Goal: Task Accomplishment & Management: Manage account settings

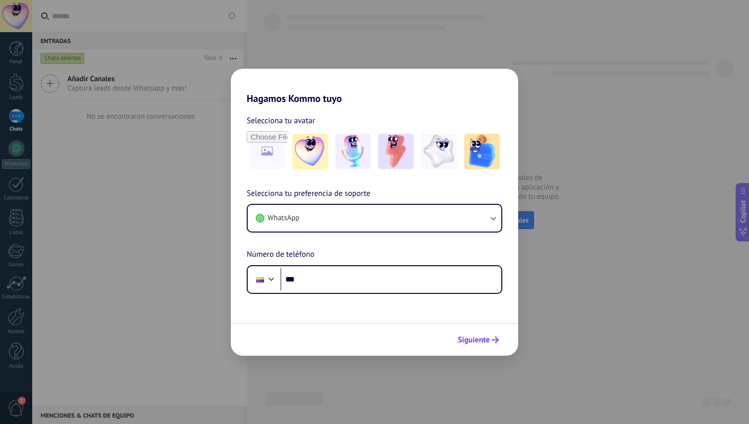
click at [493, 340] on icon "submit" at bounding box center [495, 340] width 7 height 7
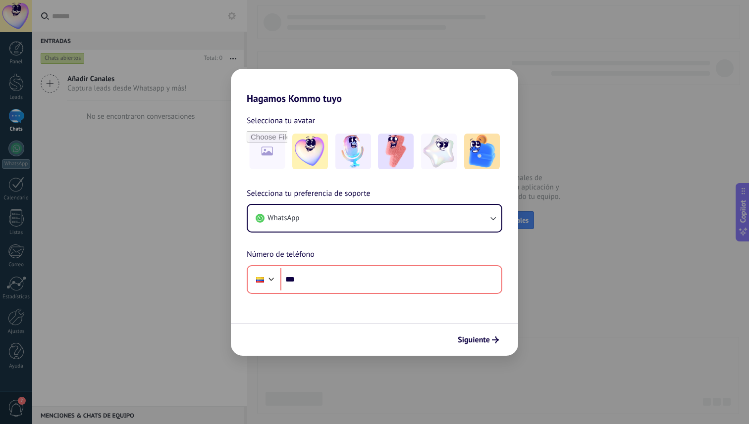
click at [520, 80] on div "Hagamos Kommo tuyo Selecciona tu avatar Selecciona tu preferencia de soporte Wh…" at bounding box center [374, 212] width 749 height 424
click at [544, 105] on div "Hagamos Kommo tuyo Selecciona tu avatar Selecciona tu preferencia de soporte Wh…" at bounding box center [374, 212] width 749 height 424
click at [336, 380] on div "Hagamos Kommo tuyo Selecciona tu avatar Selecciona tu preferencia de soporte Wh…" at bounding box center [374, 212] width 749 height 424
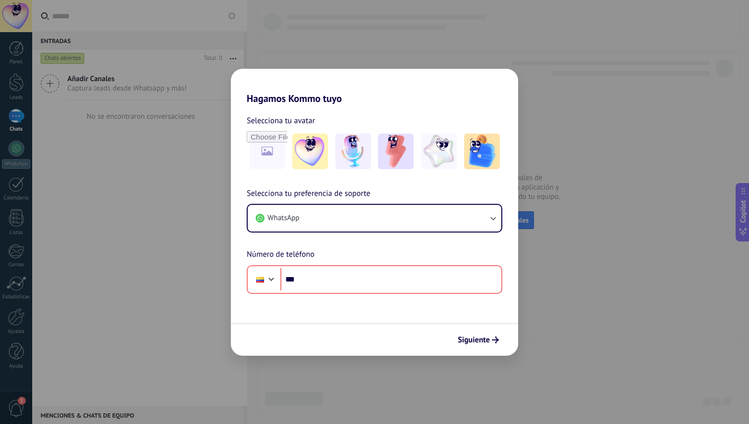
click at [542, 252] on div "Hagamos Kommo tuyo Selecciona tu avatar Selecciona tu preferencia de soporte Wh…" at bounding box center [374, 212] width 749 height 424
click at [485, 228] on button "WhatsApp" at bounding box center [375, 218] width 254 height 27
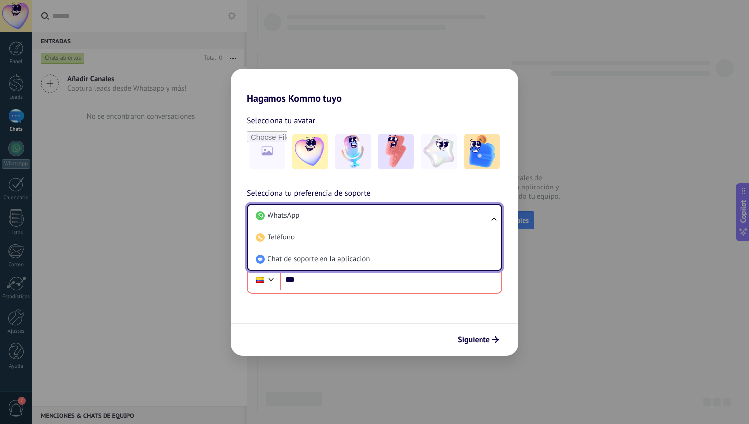
click at [548, 229] on div "Hagamos Kommo tuyo Selecciona tu avatar Selecciona tu preferencia de soporte Wh…" at bounding box center [374, 212] width 749 height 424
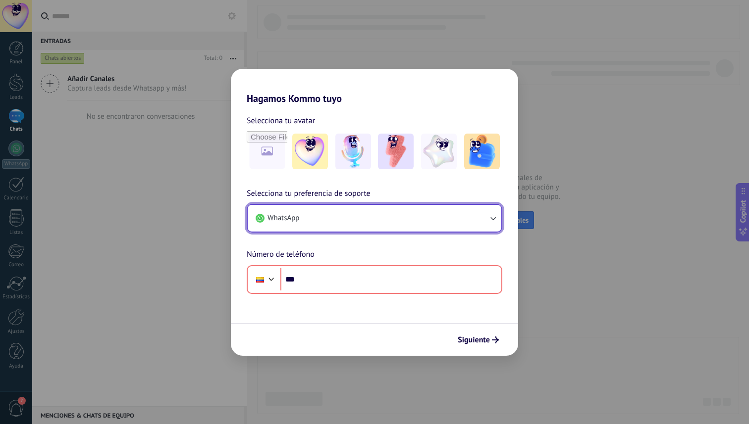
click at [490, 220] on icon "button" at bounding box center [493, 218] width 10 height 10
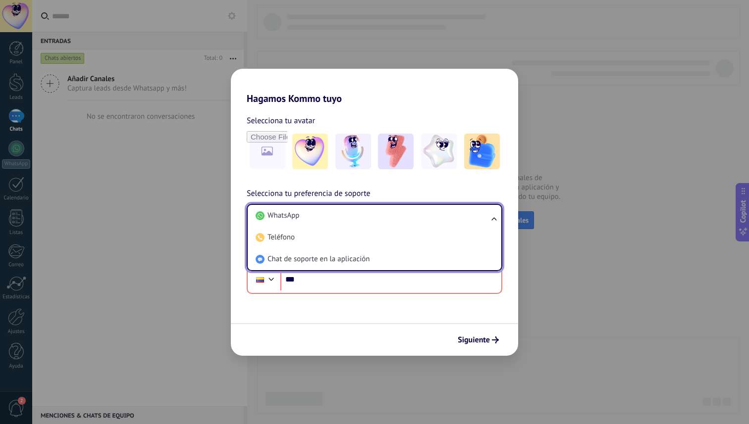
click at [535, 233] on div "Hagamos Kommo tuyo Selecciona tu avatar Selecciona tu preferencia de soporte Wh…" at bounding box center [374, 212] width 749 height 424
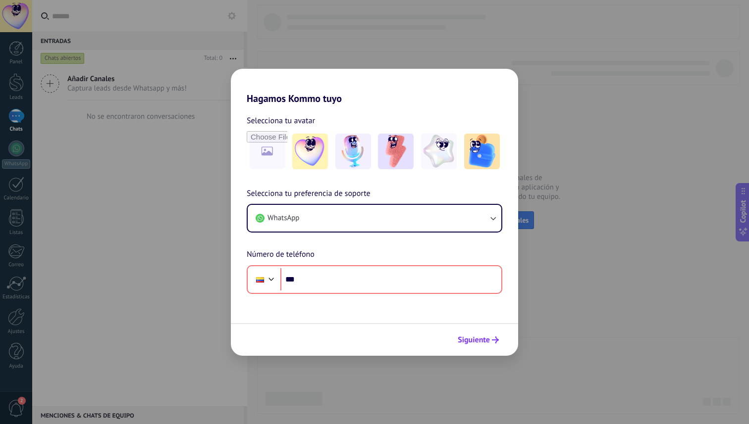
click at [461, 346] on button "Siguiente" at bounding box center [478, 340] width 50 height 17
click at [514, 77] on h2 "Hagamos Kommo tuyo" at bounding box center [374, 87] width 287 height 36
click at [537, 35] on div "Hagamos Kommo tuyo Selecciona tu avatar Selecciona tu preferencia de soporte Wh…" at bounding box center [374, 212] width 749 height 424
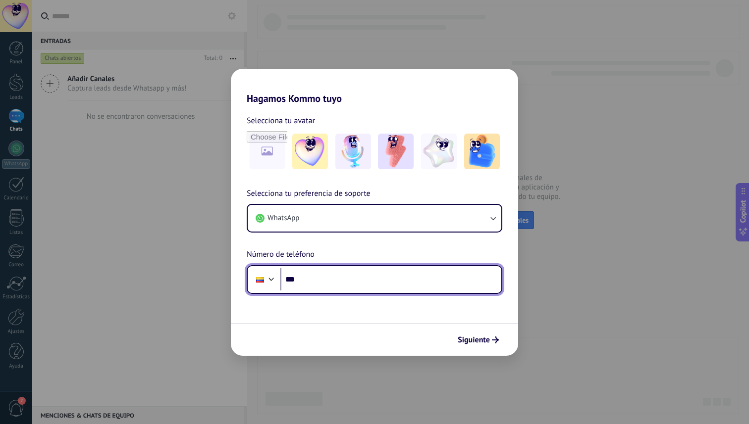
click at [402, 285] on input "***" at bounding box center [390, 279] width 221 height 23
type input "**********"
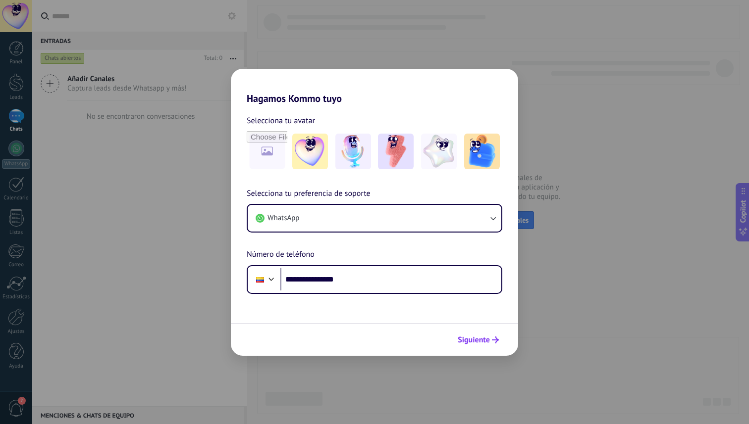
click at [465, 341] on span "Siguiente" at bounding box center [474, 340] width 32 height 7
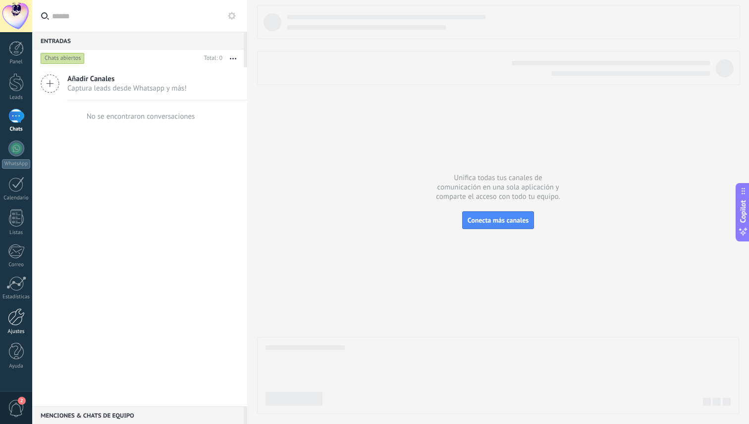
click at [16, 328] on link "Ajustes" at bounding box center [16, 322] width 32 height 27
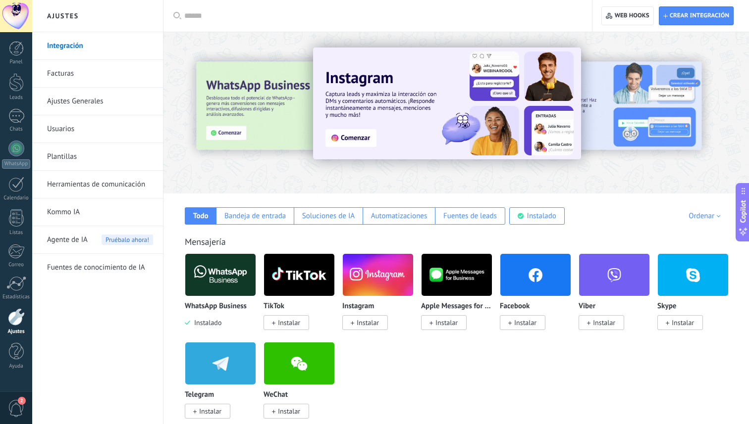
click at [214, 323] on span "Instalado" at bounding box center [205, 322] width 31 height 9
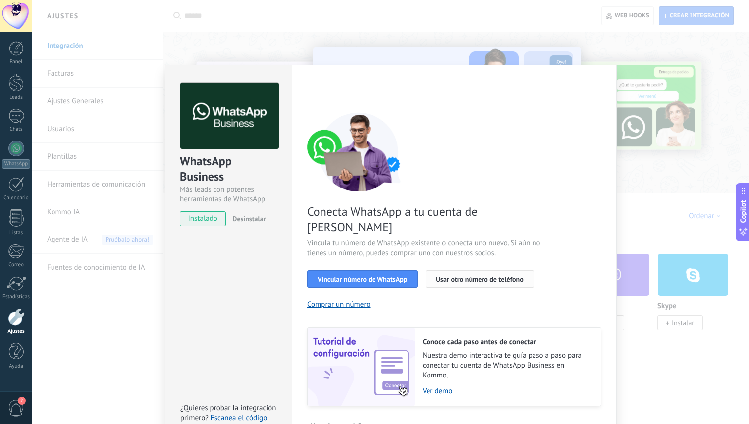
click at [463, 276] on span "Usar otro número de teléfono" at bounding box center [479, 279] width 87 height 7
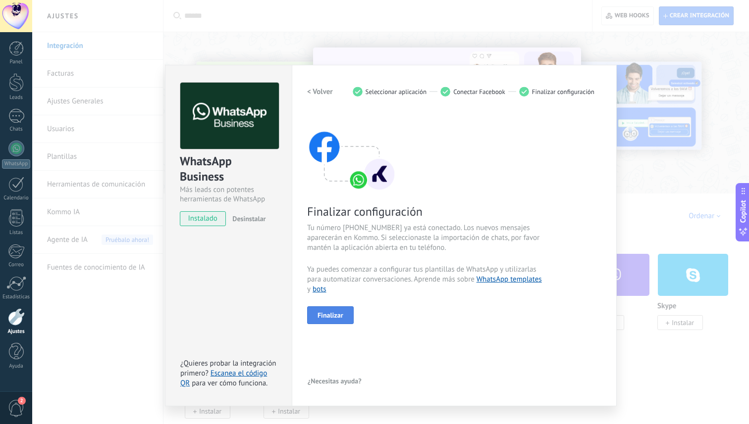
click at [332, 312] on span "Finalizar" at bounding box center [330, 315] width 26 height 7
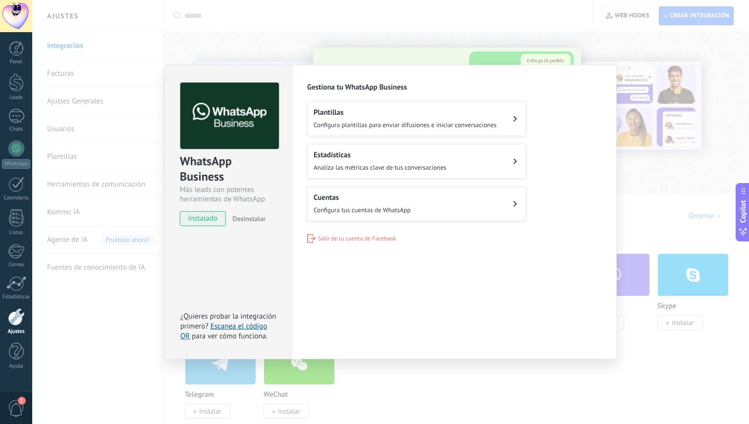
click at [370, 208] on span "Configura tus cuentas de WhatsApp" at bounding box center [361, 210] width 97 height 8
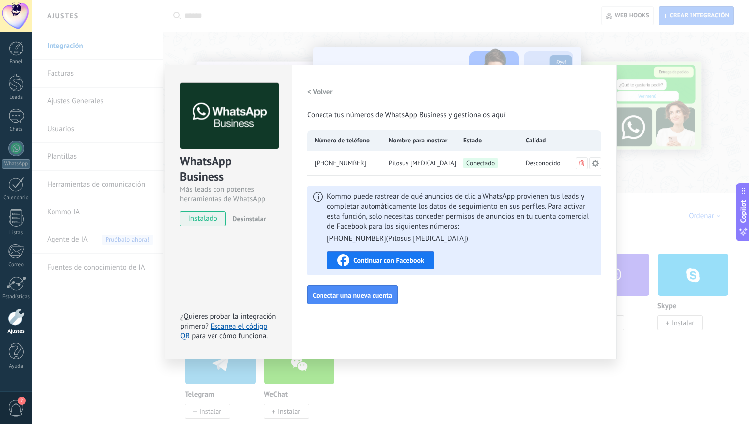
click at [405, 262] on span "Continuar con Facebook" at bounding box center [388, 260] width 71 height 7
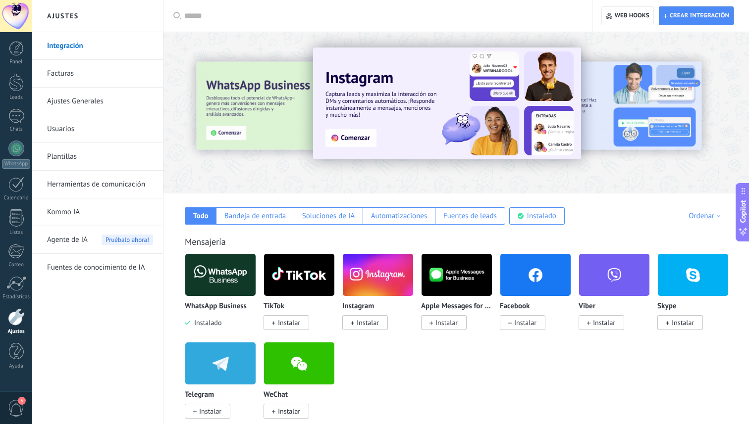
click at [205, 279] on img at bounding box center [220, 275] width 70 height 48
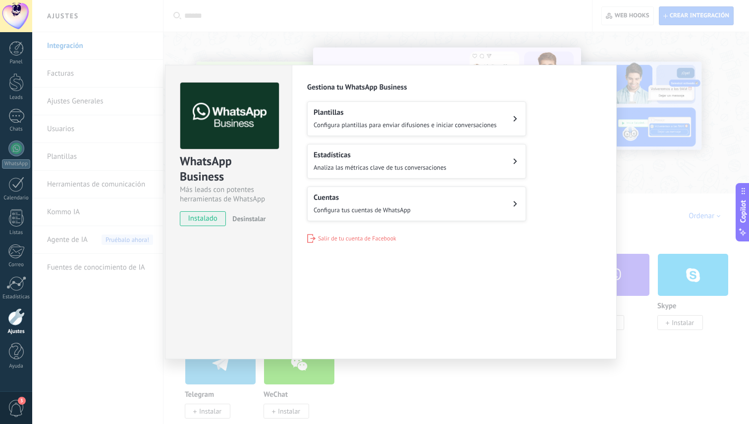
click at [326, 210] on span "Configura tus cuentas de WhatsApp" at bounding box center [361, 210] width 97 height 8
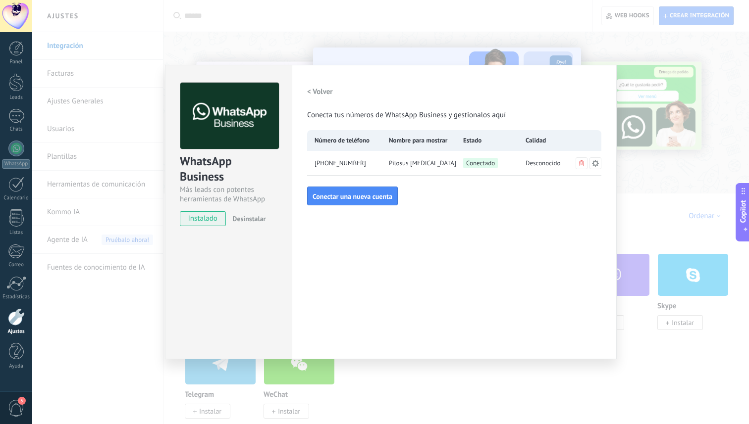
click at [374, 375] on div "WhatsApp Business Más leads con potentes herramientas de WhatsApp instalado Des…" at bounding box center [390, 212] width 717 height 424
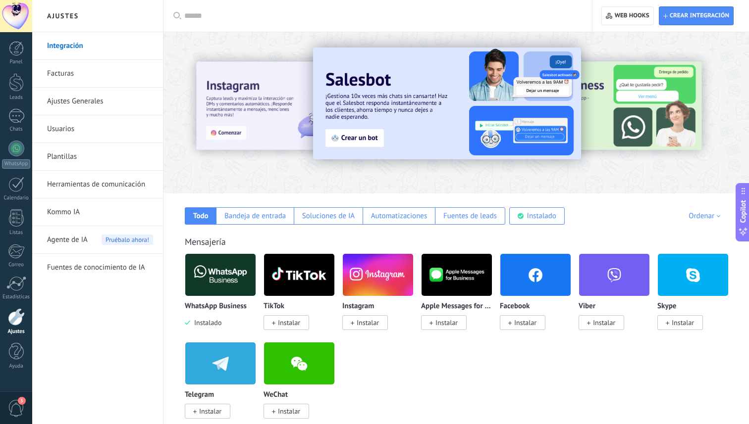
click at [14, 357] on div at bounding box center [16, 351] width 15 height 17
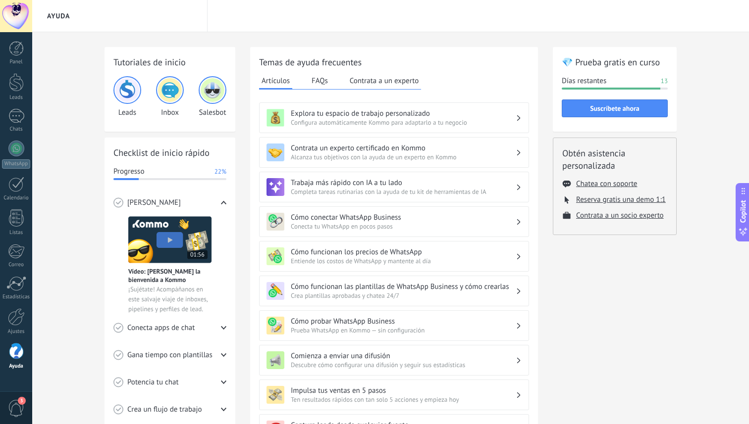
click at [12, 406] on span "3" at bounding box center [16, 408] width 17 height 17
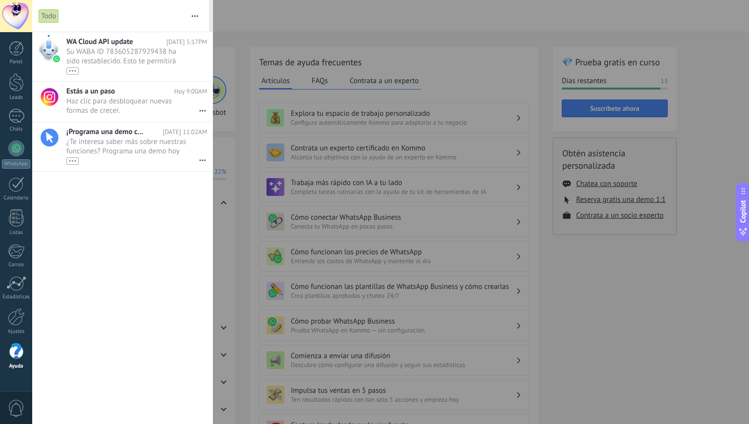
click at [15, 23] on div at bounding box center [16, 16] width 32 height 32
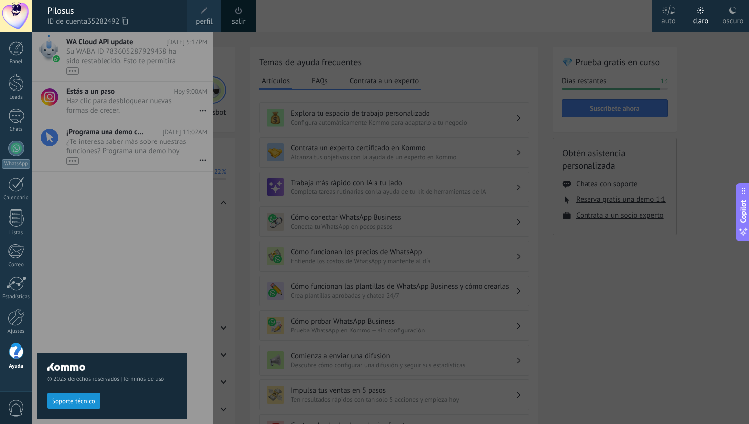
click at [240, 21] on link "salir" at bounding box center [238, 21] width 13 height 11
